Goal: Book appointment/travel/reservation

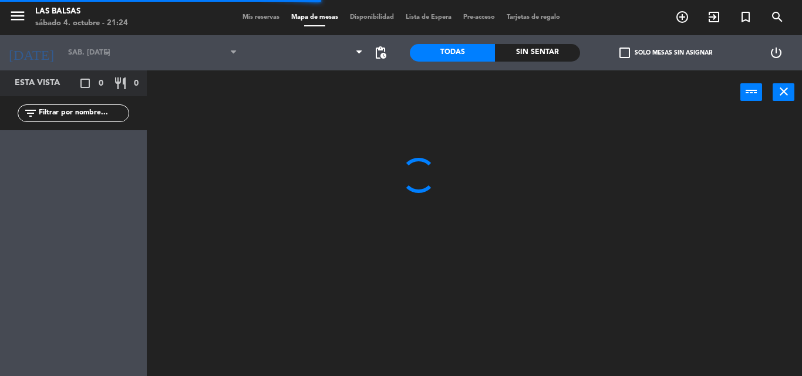
type input "[DEMOGRAPHIC_DATA] [DATE]"
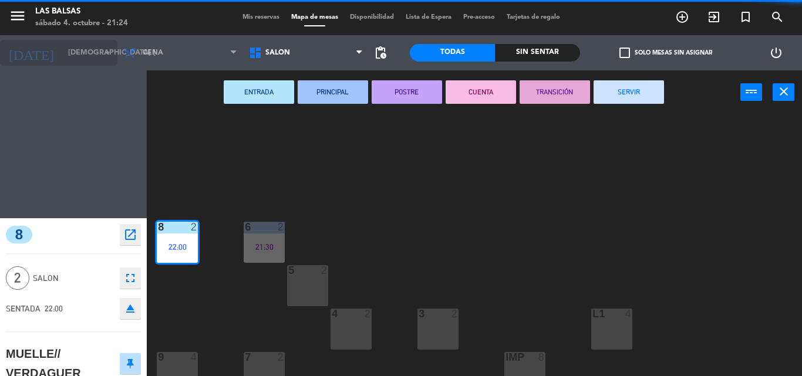
click at [107, 56] on icon "arrow_drop_down" at bounding box center [107, 53] width 14 height 14
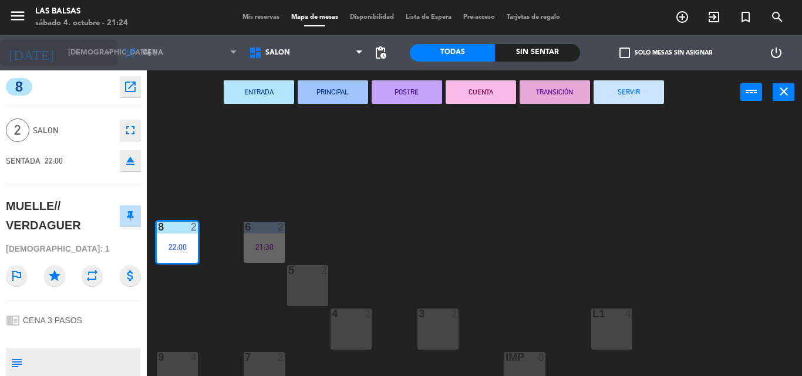
click at [103, 53] on icon "arrow_drop_down" at bounding box center [107, 53] width 14 height 14
click at [66, 49] on input "[DEMOGRAPHIC_DATA] [DATE]" at bounding box center [111, 53] width 99 height 20
click at [254, 14] on span "Mis reservas" at bounding box center [260, 17] width 49 height 6
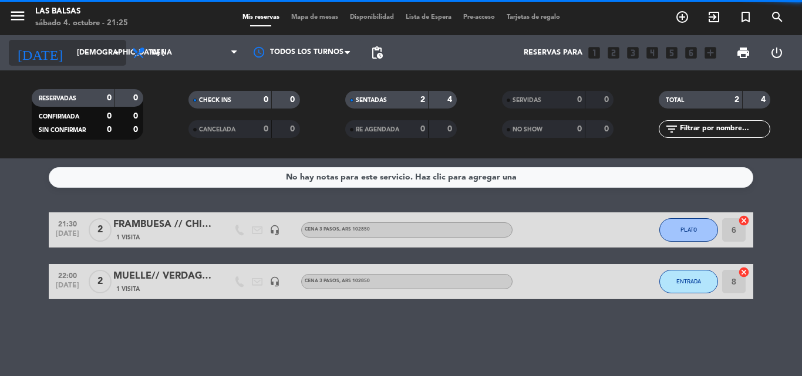
click at [109, 59] on input "[DEMOGRAPHIC_DATA] [DATE]" at bounding box center [120, 53] width 99 height 20
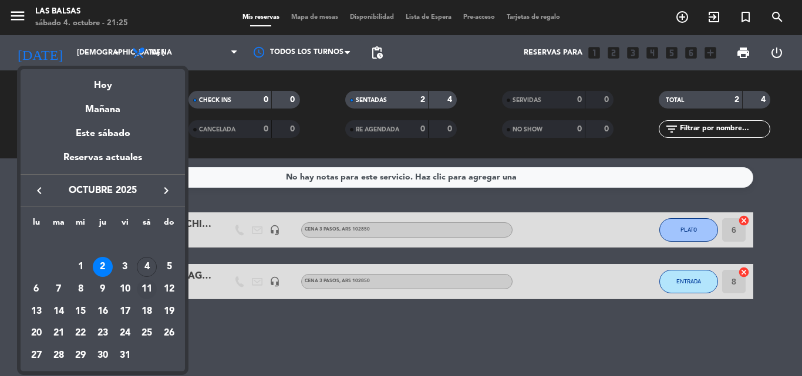
click at [148, 283] on div "11" at bounding box center [147, 289] width 20 height 20
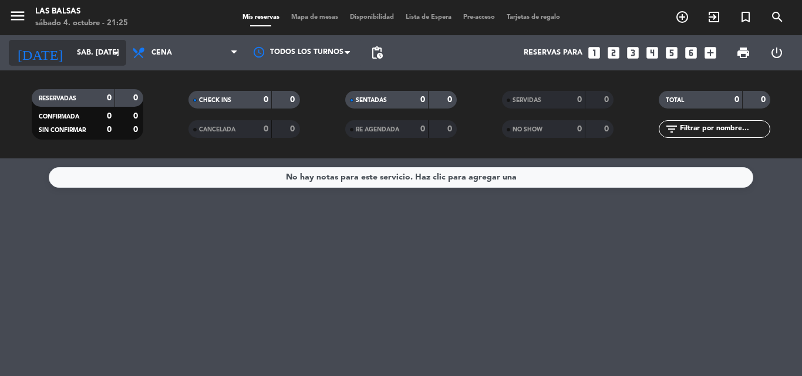
click at [71, 49] on input "sáb. [DATE]" at bounding box center [120, 53] width 99 height 20
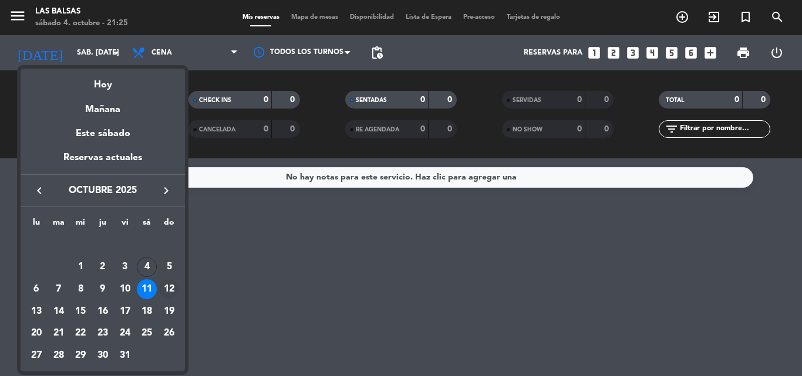
click at [164, 290] on div "12" at bounding box center [169, 289] width 20 height 20
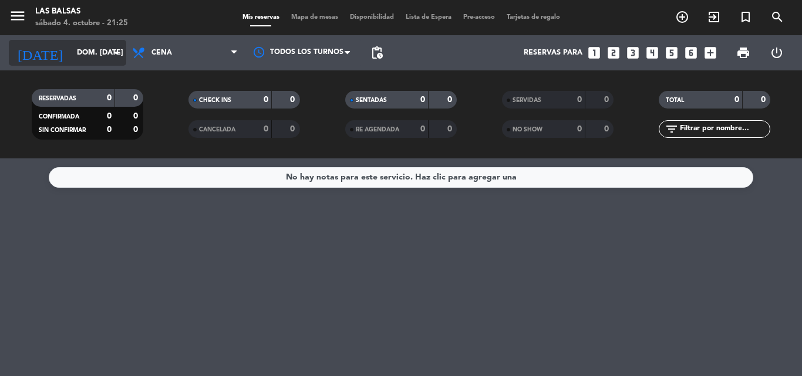
click at [82, 55] on input "dom. [DATE]" at bounding box center [120, 53] width 99 height 20
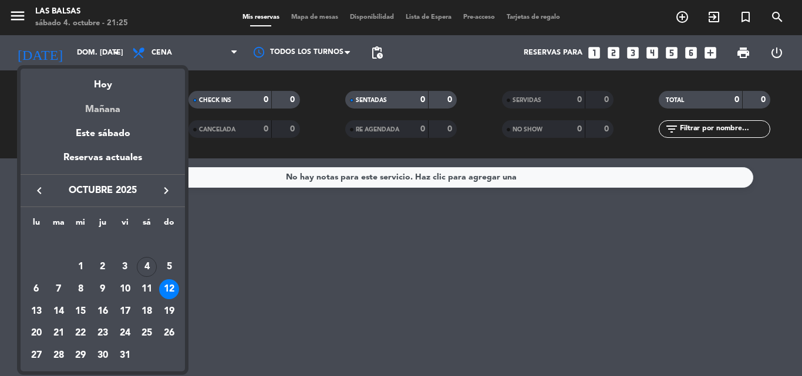
click at [109, 109] on div "Mañana" at bounding box center [103, 105] width 164 height 24
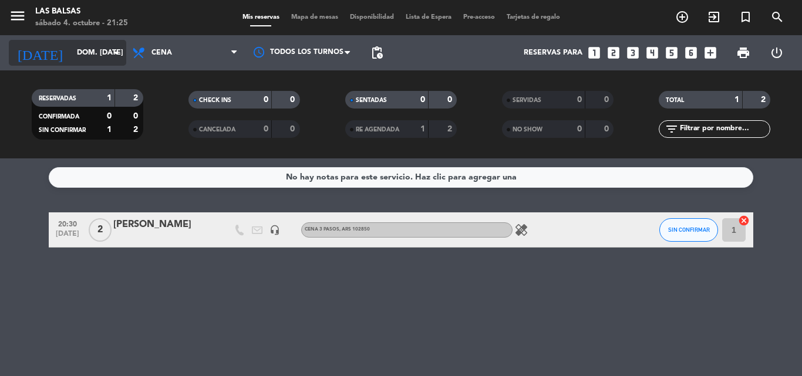
click at [71, 54] on input "dom. [DATE]" at bounding box center [120, 53] width 99 height 20
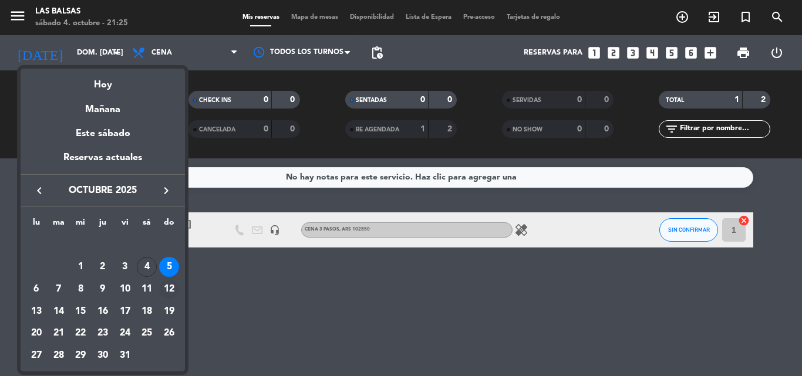
click at [173, 287] on div "12" at bounding box center [169, 289] width 20 height 20
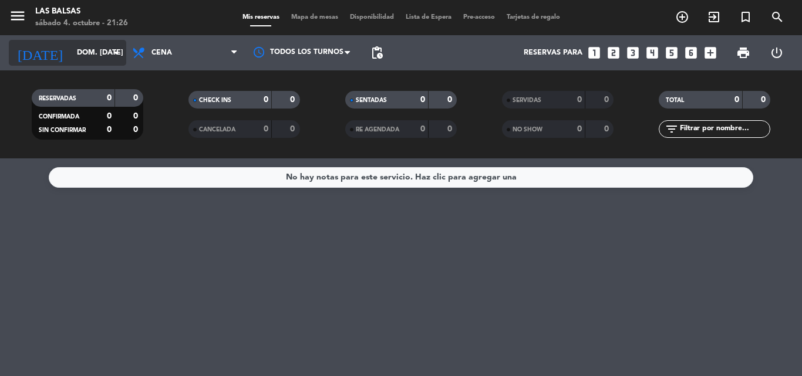
click at [117, 49] on icon "arrow_drop_down" at bounding box center [116, 53] width 14 height 14
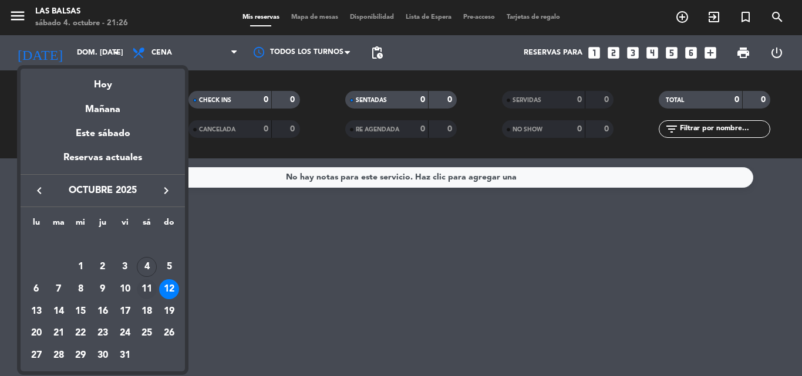
click at [145, 288] on div "11" at bounding box center [147, 289] width 20 height 20
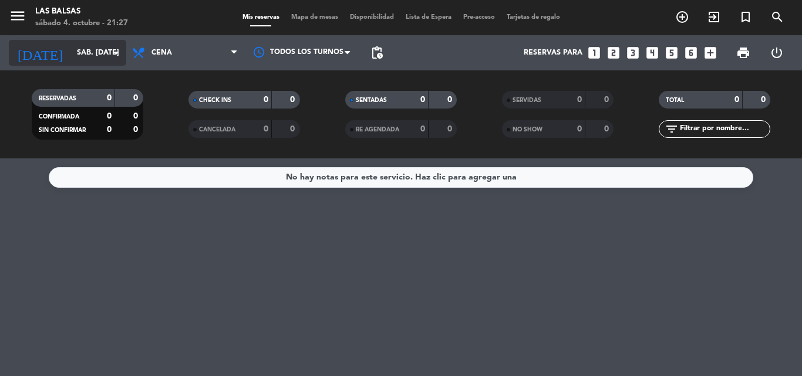
click at [71, 45] on input "sáb. [DATE]" at bounding box center [120, 53] width 99 height 20
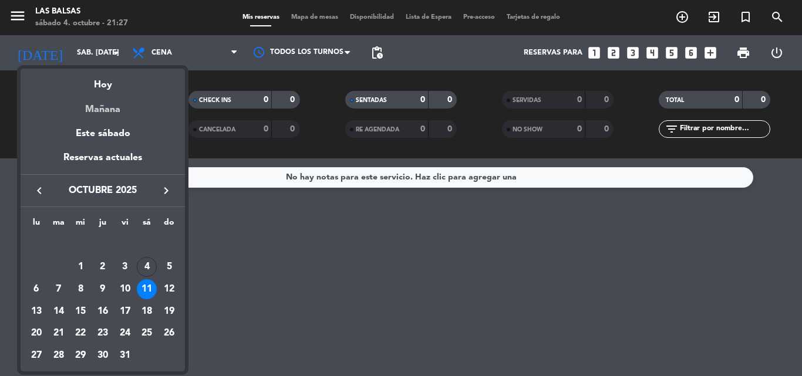
click at [104, 111] on div "Mañana" at bounding box center [103, 105] width 164 height 24
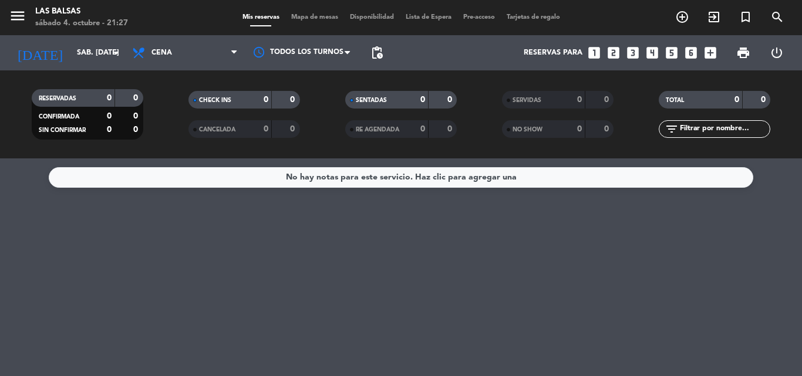
type input "dom. [DATE]"
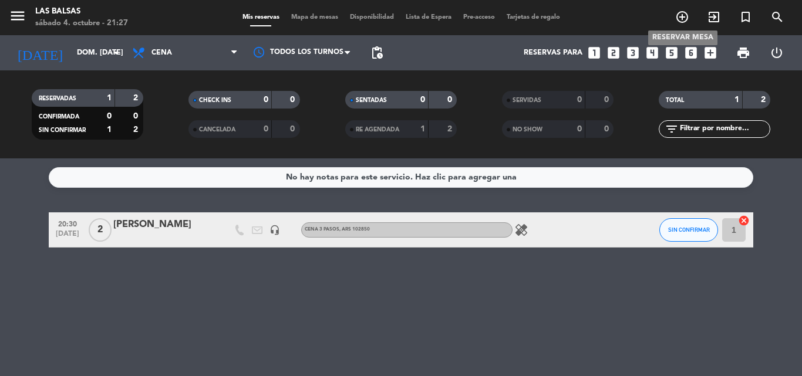
click at [679, 16] on icon "add_circle_outline" at bounding box center [682, 17] width 14 height 14
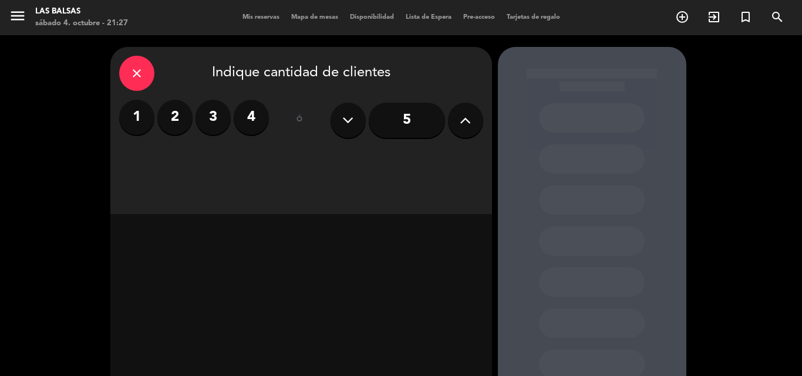
click at [185, 116] on label "2" at bounding box center [174, 117] width 35 height 35
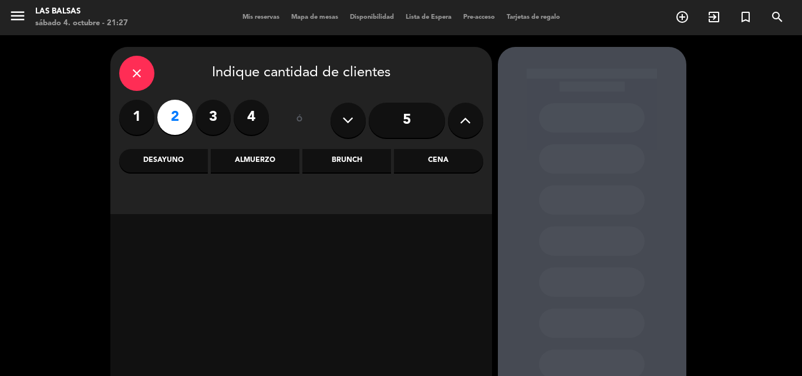
click at [329, 164] on div "Brunch" at bounding box center [346, 160] width 89 height 23
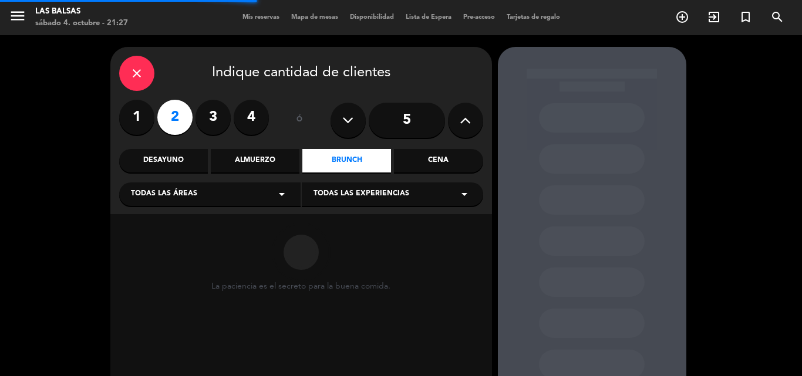
click at [263, 198] on div "Todas las áreas arrow_drop_down" at bounding box center [209, 193] width 181 height 23
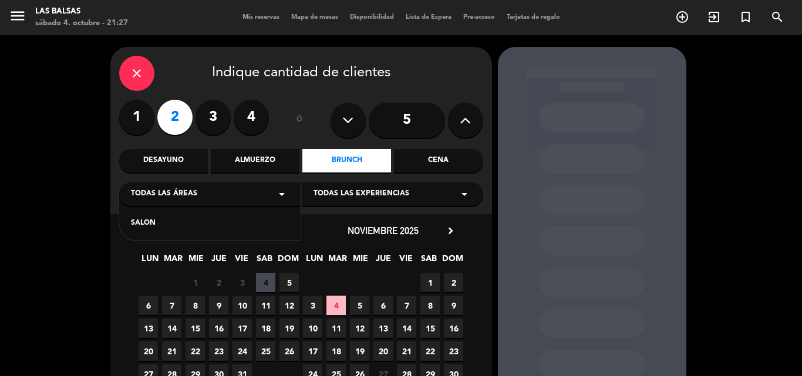
click at [127, 224] on div "SALON" at bounding box center [209, 216] width 181 height 50
click at [132, 222] on div "SALON" at bounding box center [210, 224] width 158 height 12
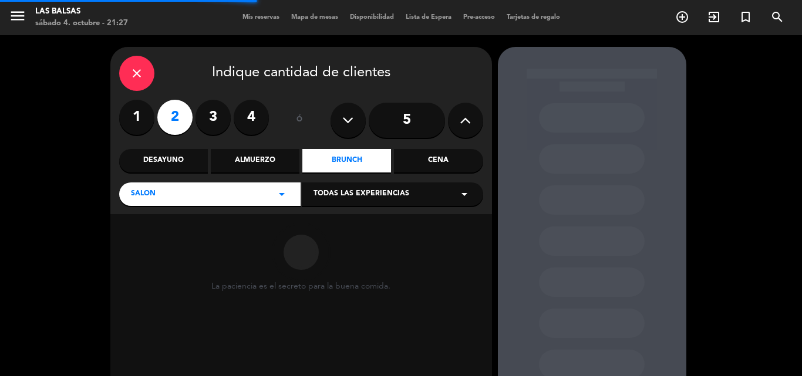
click at [407, 195] on div "Todas las experiencias arrow_drop_down" at bounding box center [392, 193] width 181 height 23
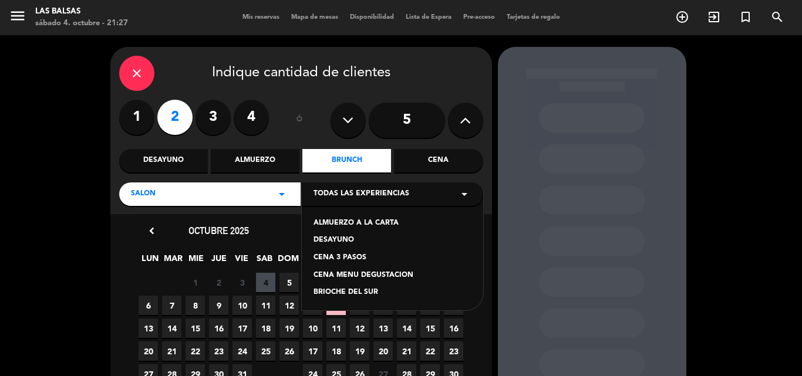
click at [357, 293] on div "BRIOCHE DEL SUR" at bounding box center [392, 293] width 158 height 12
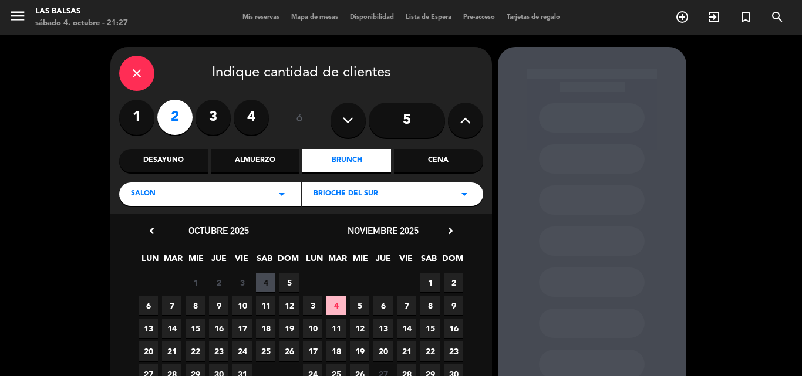
click at [287, 280] on span "5" at bounding box center [288, 282] width 19 height 19
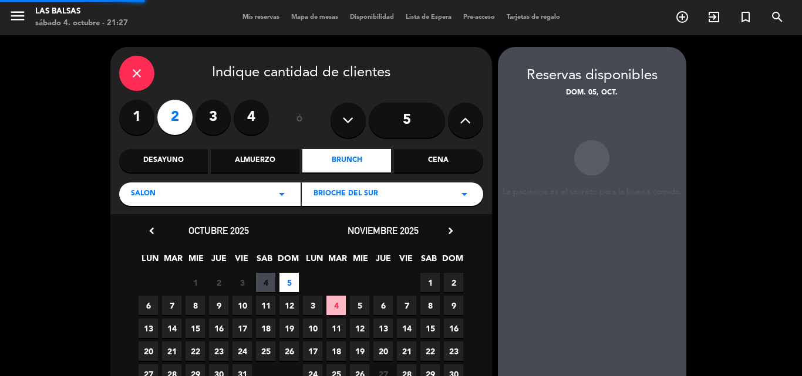
scroll to position [47, 0]
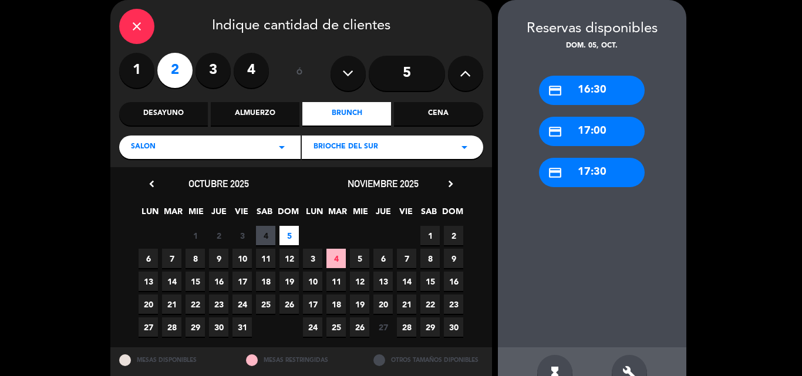
click at [601, 92] on div "credit_card 16:30" at bounding box center [592, 90] width 106 height 29
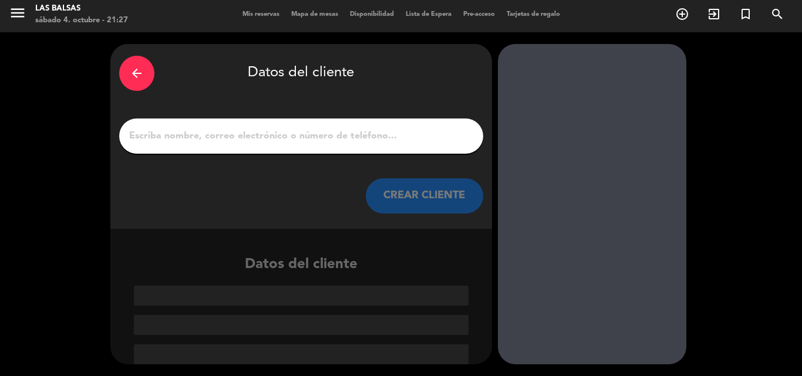
scroll to position [3, 0]
click at [278, 138] on input "1" at bounding box center [301, 136] width 346 height 16
type input "m"
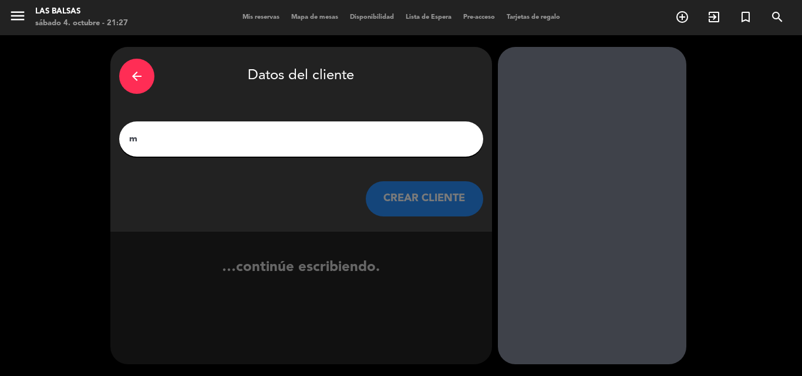
scroll to position [0, 0]
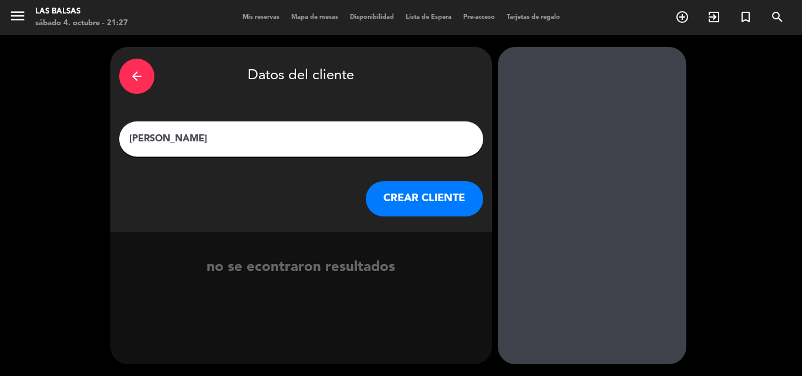
type input "[PERSON_NAME]"
click at [391, 201] on button "CREAR CLIENTE" at bounding box center [424, 198] width 117 height 35
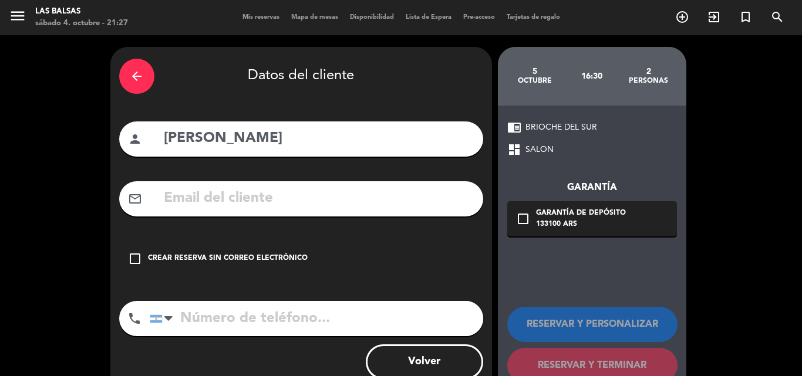
click at [276, 256] on div "Crear reserva sin correo electrónico" at bounding box center [228, 259] width 160 height 12
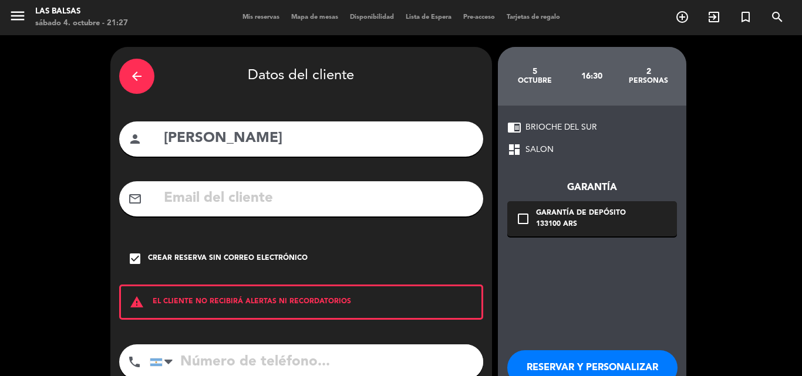
click at [575, 369] on button "RESERVAR Y PERSONALIZAR" at bounding box center [592, 367] width 170 height 35
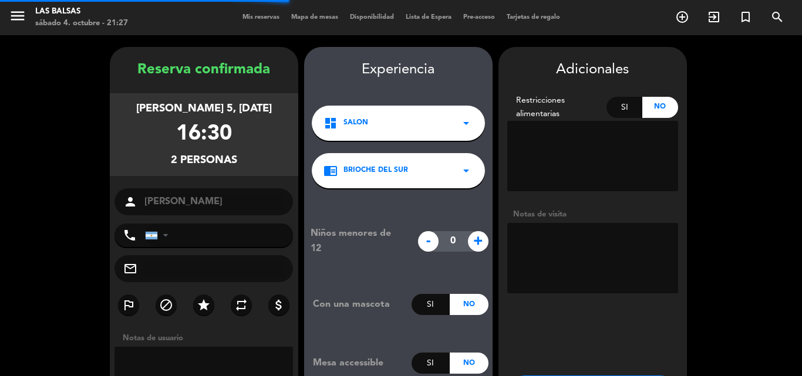
scroll to position [47, 0]
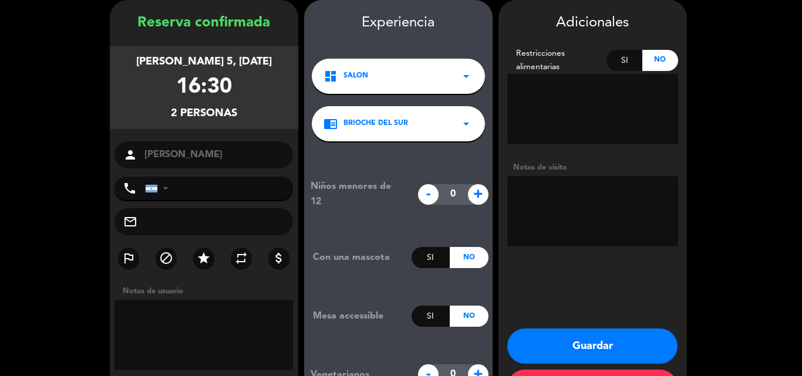
click at [204, 313] on textarea at bounding box center [203, 335] width 179 height 70
click at [224, 340] on textarea at bounding box center [203, 335] width 179 height 70
type textarea "Es "Day retreat" Preguntar por restricciones."
click at [581, 344] on button "Guardar" at bounding box center [592, 346] width 170 height 35
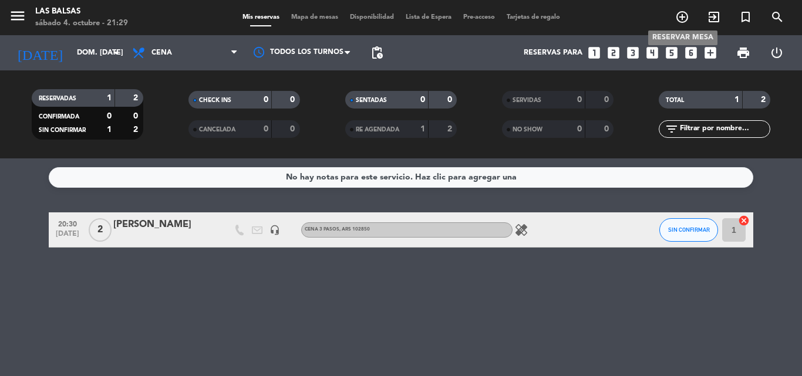
click at [685, 21] on icon "add_circle_outline" at bounding box center [682, 17] width 14 height 14
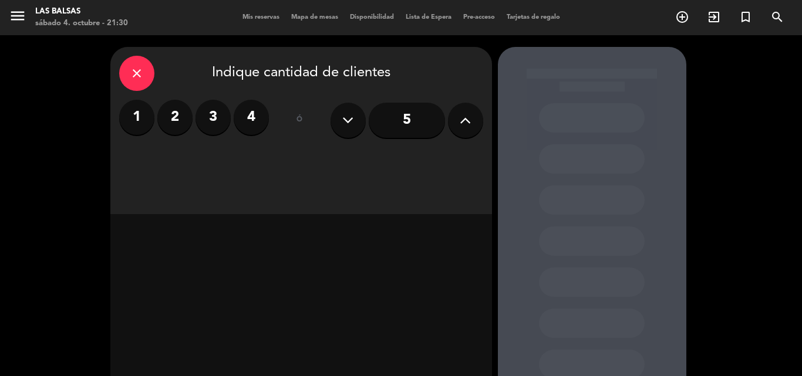
click at [182, 121] on label "2" at bounding box center [174, 117] width 35 height 35
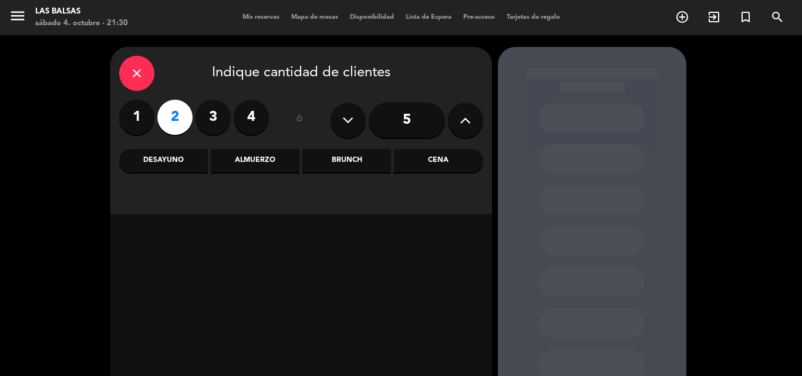
click at [182, 114] on label "2" at bounding box center [174, 117] width 35 height 35
click at [361, 158] on div "Brunch" at bounding box center [346, 160] width 89 height 23
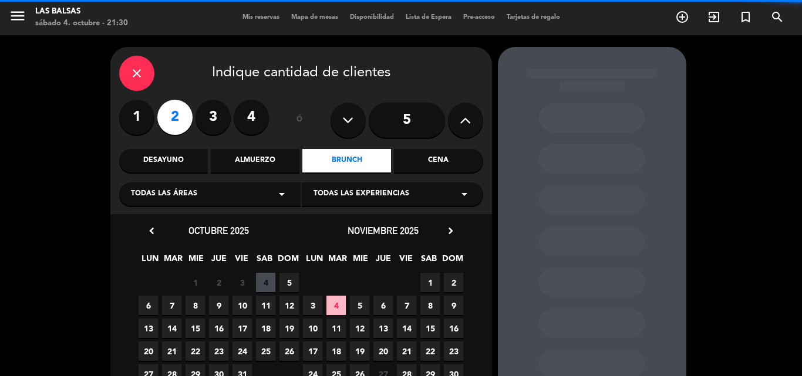
click at [268, 191] on div "Todas las áreas arrow_drop_down" at bounding box center [209, 193] width 181 height 23
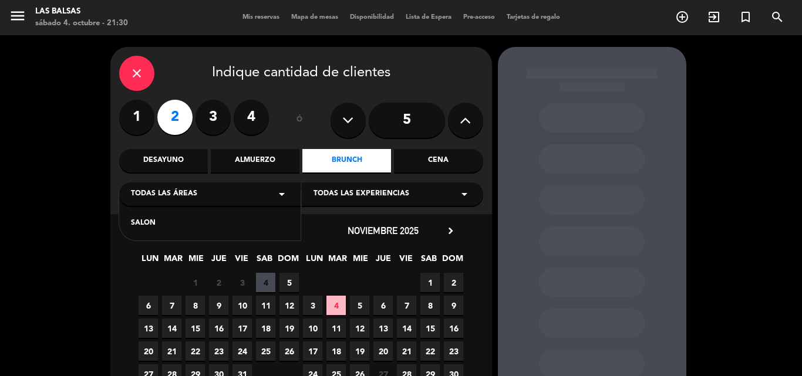
click at [138, 225] on div "SALON" at bounding box center [210, 224] width 158 height 12
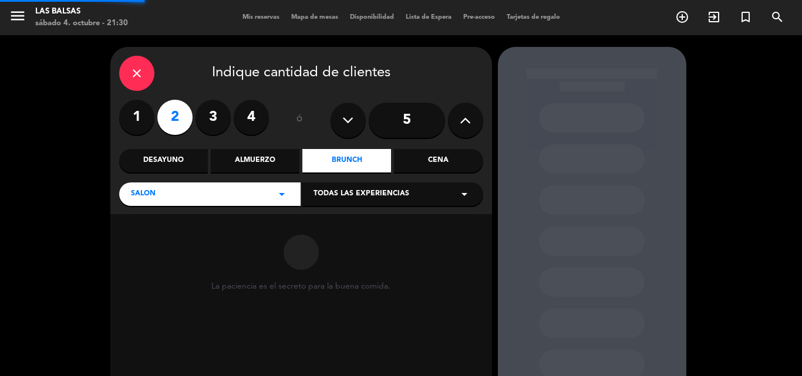
click at [349, 190] on span "Todas las experiencias" at bounding box center [361, 194] width 96 height 12
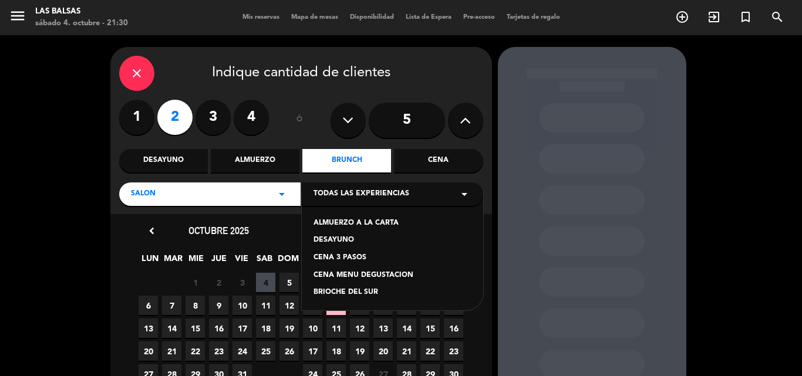
click at [352, 297] on div "BRIOCHE DEL SUR" at bounding box center [392, 293] width 158 height 12
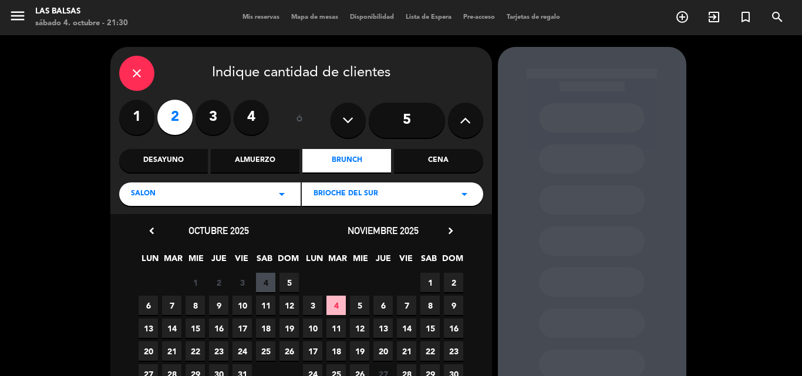
click at [285, 303] on span "12" at bounding box center [288, 305] width 19 height 19
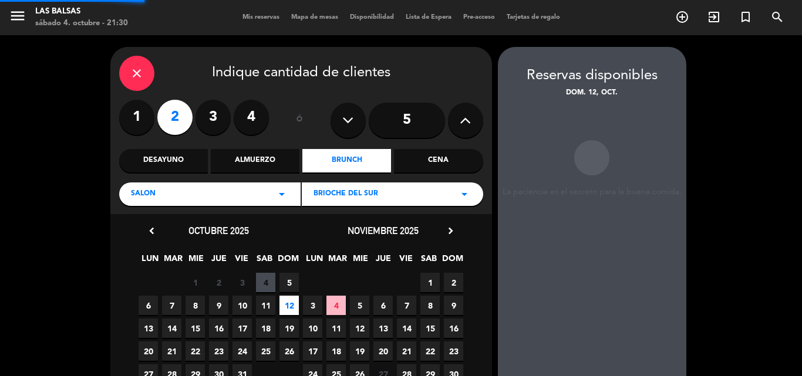
scroll to position [47, 0]
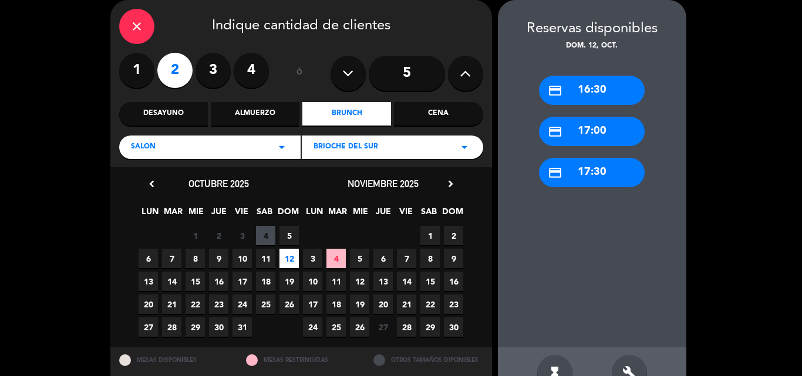
click at [597, 82] on div "credit_card 16:30" at bounding box center [592, 90] width 106 height 29
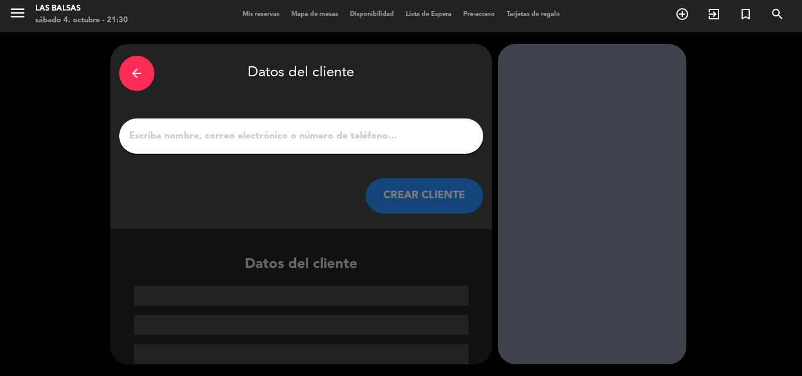
click at [254, 143] on input "1" at bounding box center [301, 136] width 346 height 16
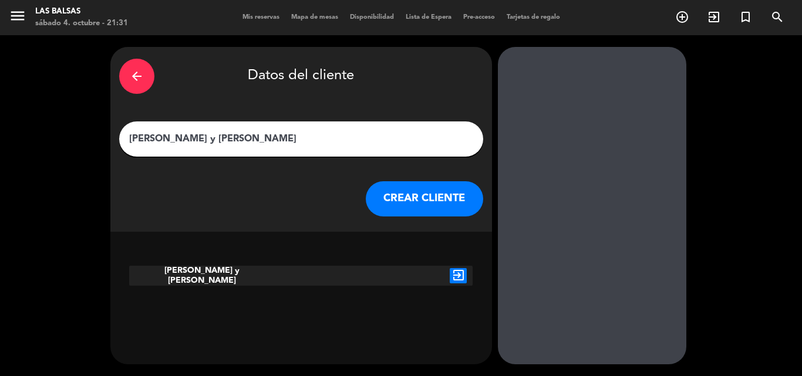
type input "[PERSON_NAME] y [PERSON_NAME]"
click at [404, 191] on button "CREAR CLIENTE" at bounding box center [424, 198] width 117 height 35
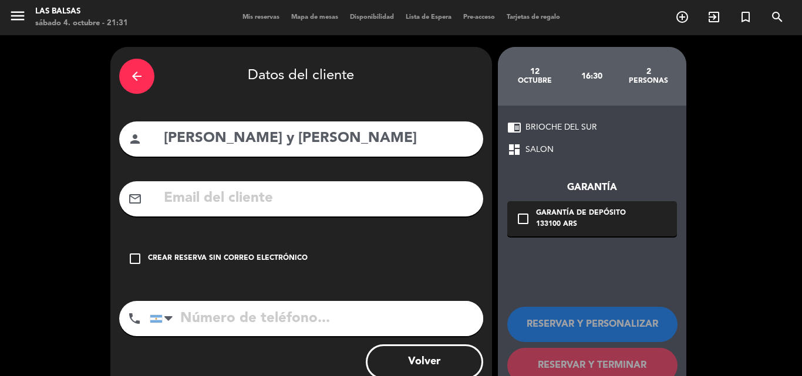
click at [354, 130] on input "[PERSON_NAME] y [PERSON_NAME]" at bounding box center [319, 139] width 312 height 24
click at [242, 258] on div "Crear reserva sin correo electrónico" at bounding box center [228, 259] width 160 height 12
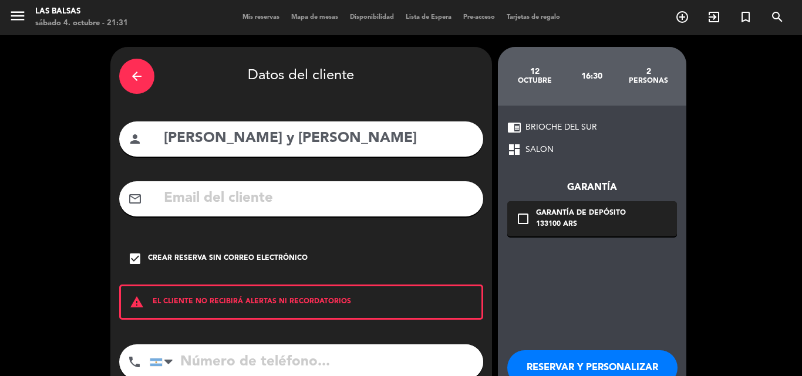
click at [145, 73] on div "arrow_back" at bounding box center [136, 76] width 35 height 35
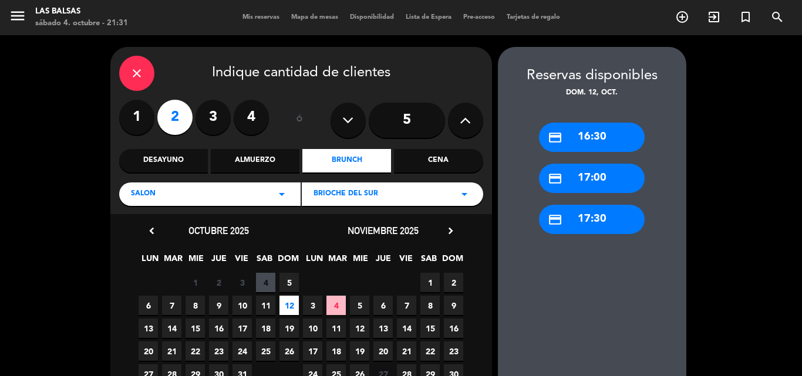
click at [596, 139] on div "credit_card 16:30" at bounding box center [592, 137] width 106 height 29
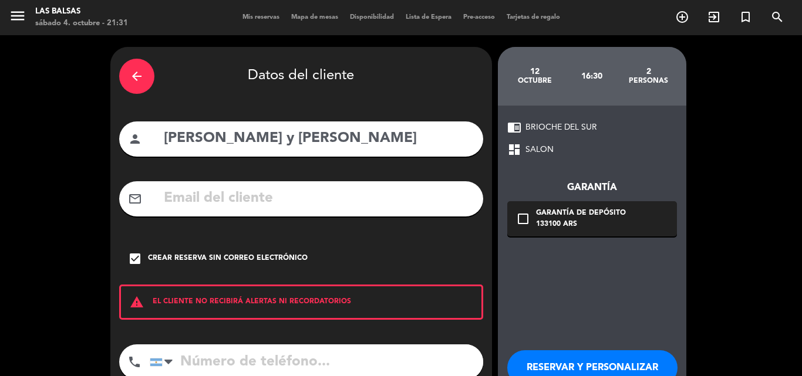
click at [372, 139] on input "[PERSON_NAME] y [PERSON_NAME]" at bounding box center [319, 139] width 312 height 24
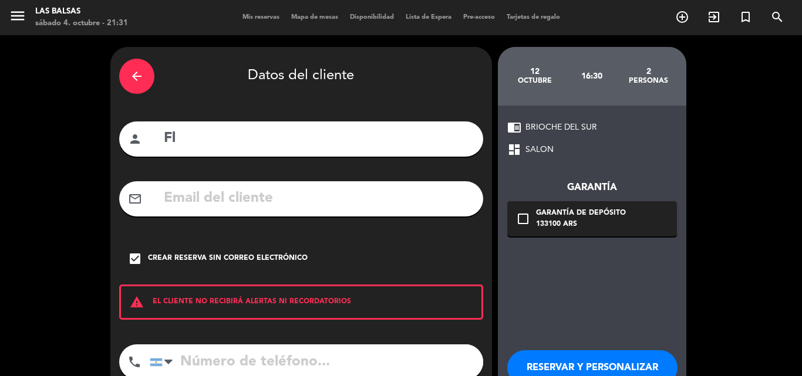
type input "F"
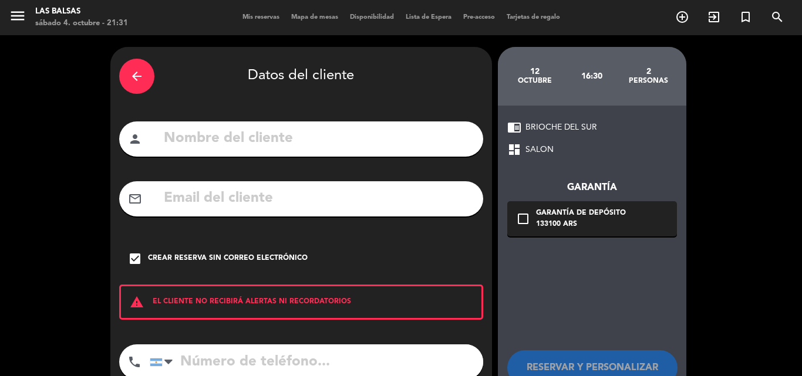
click at [365, 147] on input "text" at bounding box center [319, 139] width 312 height 24
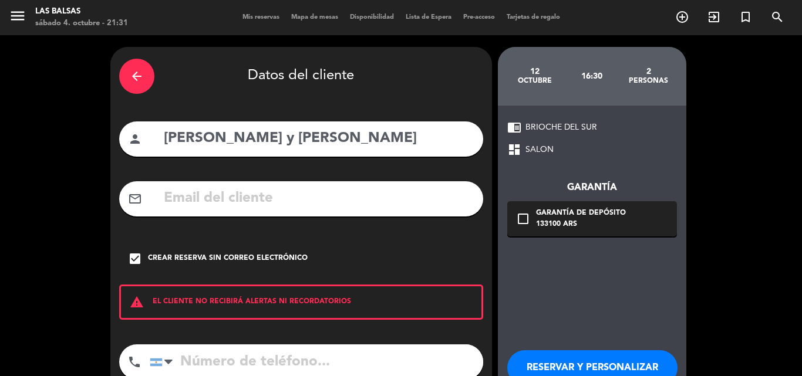
type input "[PERSON_NAME] y [PERSON_NAME]"
click at [598, 360] on button "RESERVAR Y PERSONALIZAR" at bounding box center [592, 367] width 170 height 35
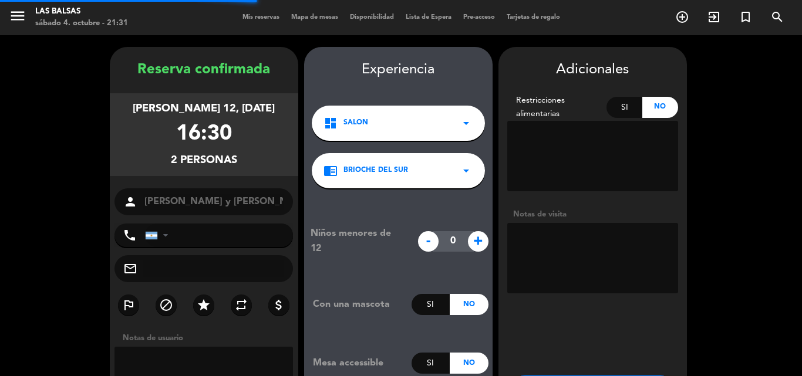
scroll to position [47, 0]
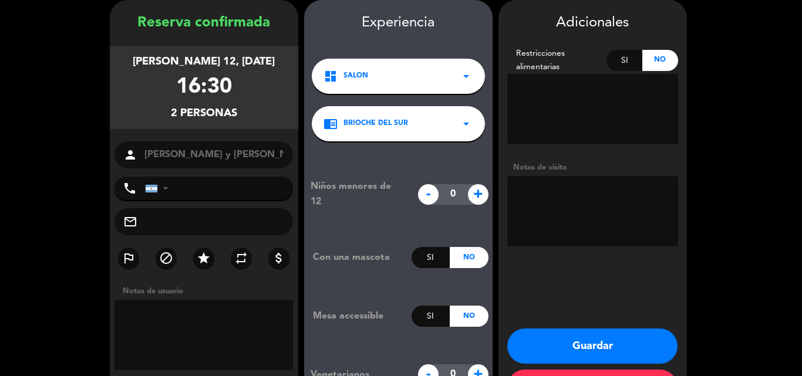
click at [201, 324] on textarea at bounding box center [203, 335] width 179 height 70
type textarea "Es "Day retreat""
click at [600, 343] on button "Guardar" at bounding box center [592, 346] width 170 height 35
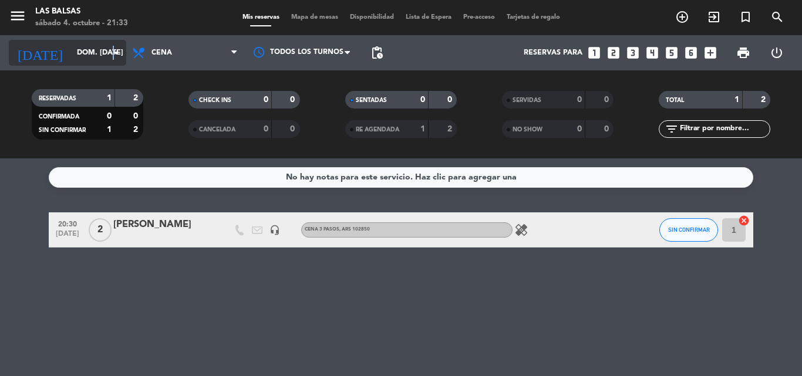
click at [114, 53] on icon "arrow_drop_down" at bounding box center [116, 53] width 14 height 14
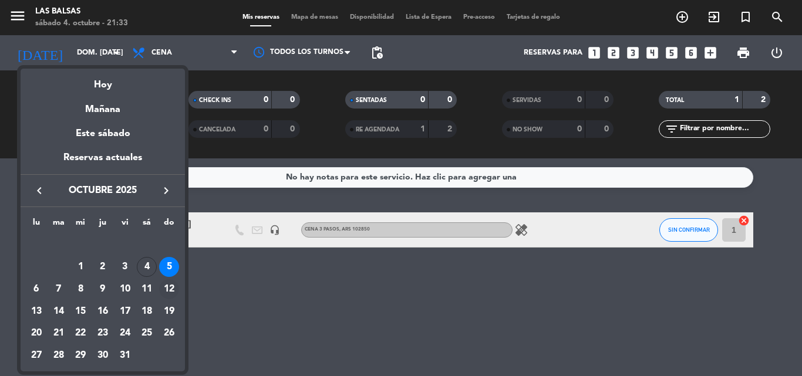
click at [169, 285] on div "12" at bounding box center [169, 289] width 20 height 20
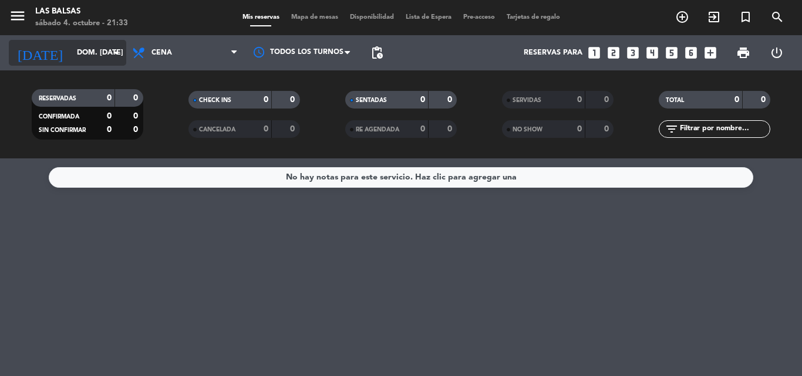
click at [106, 54] on input "dom. [DATE]" at bounding box center [120, 53] width 99 height 20
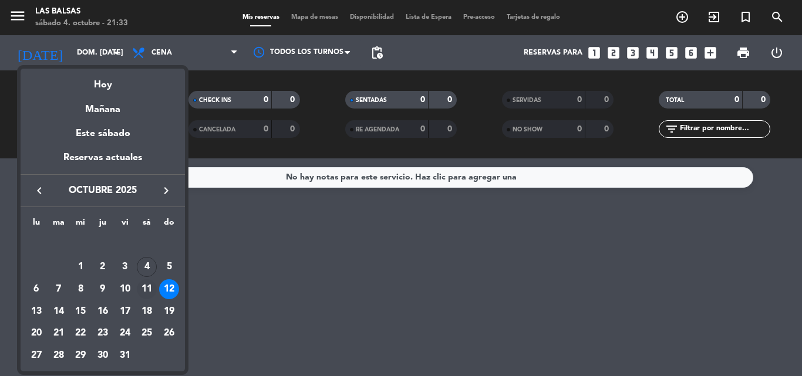
click at [148, 285] on div "11" at bounding box center [147, 289] width 20 height 20
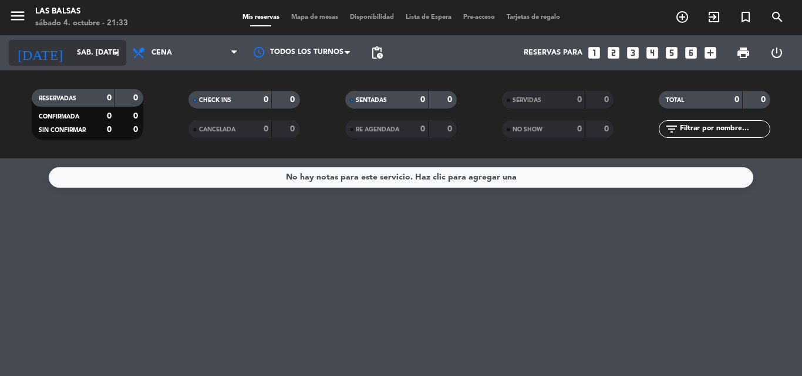
click at [71, 54] on input "sáb. [DATE]" at bounding box center [120, 53] width 99 height 20
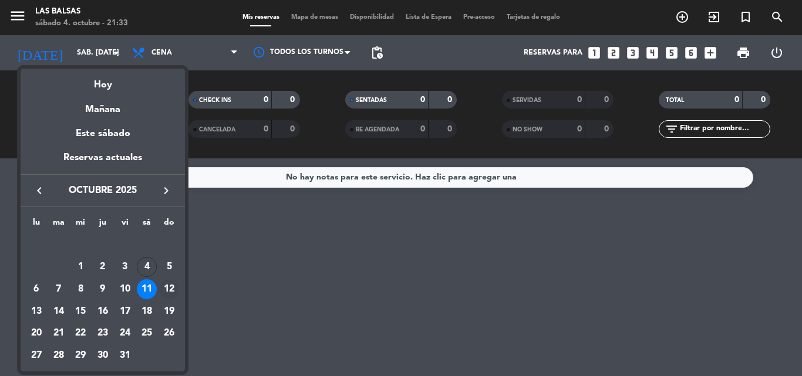
click at [170, 288] on div "12" at bounding box center [169, 289] width 20 height 20
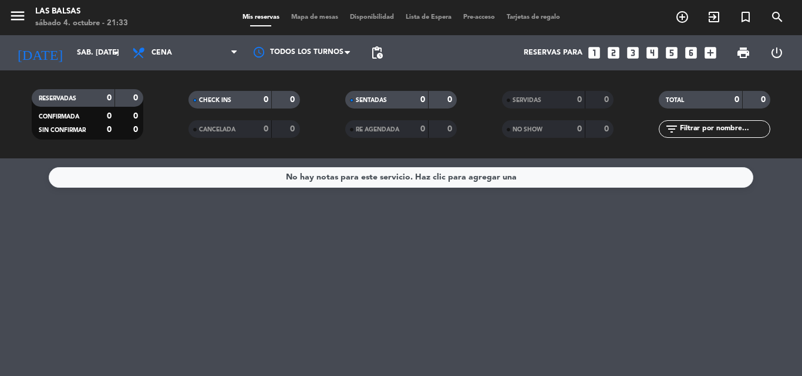
type input "dom. [DATE]"
